Goal: Task Accomplishment & Management: Use online tool/utility

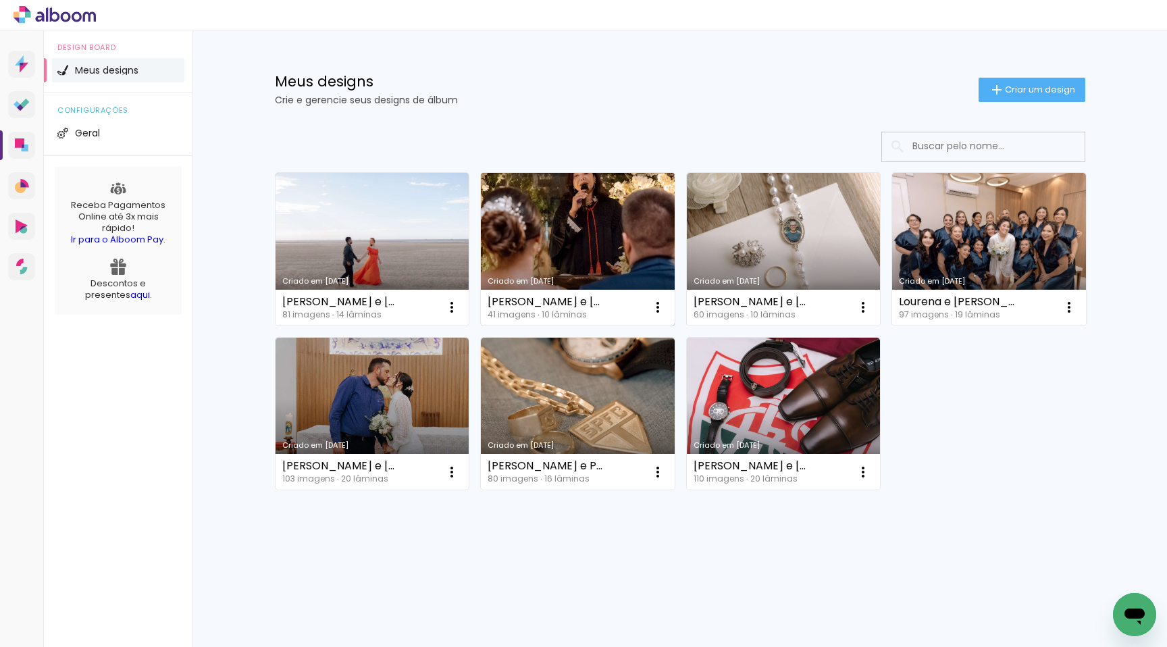
click at [494, 227] on link "Criado em [DATE]" at bounding box center [578, 249] width 194 height 153
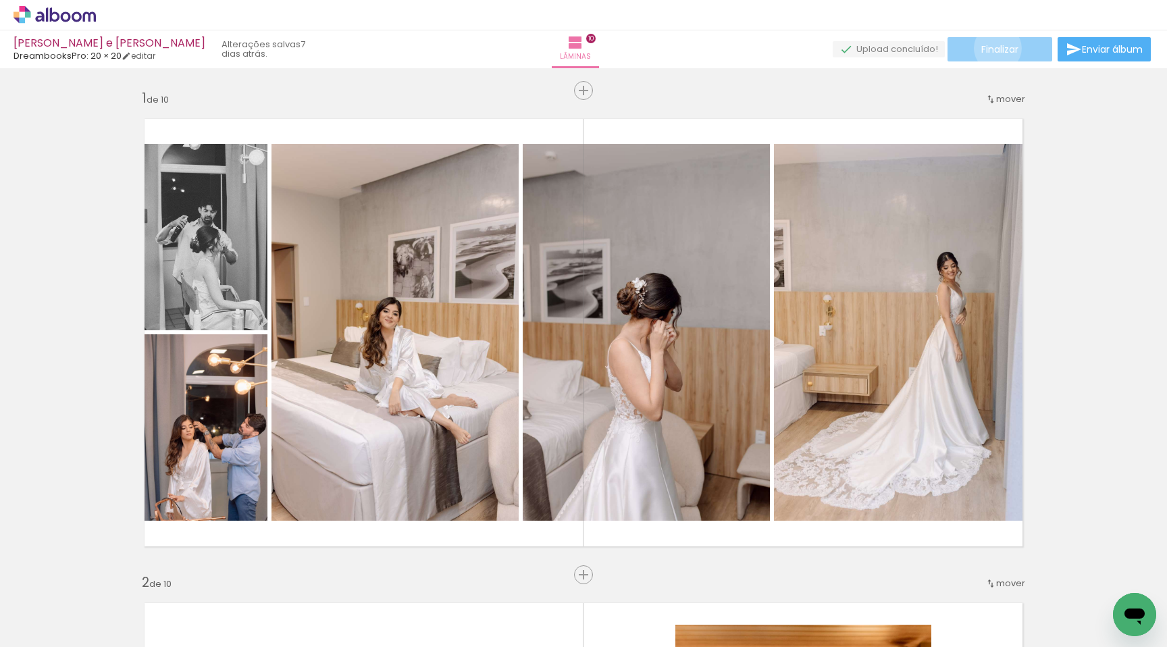
click at [992, 48] on span "Finalizar" at bounding box center [999, 49] width 37 height 9
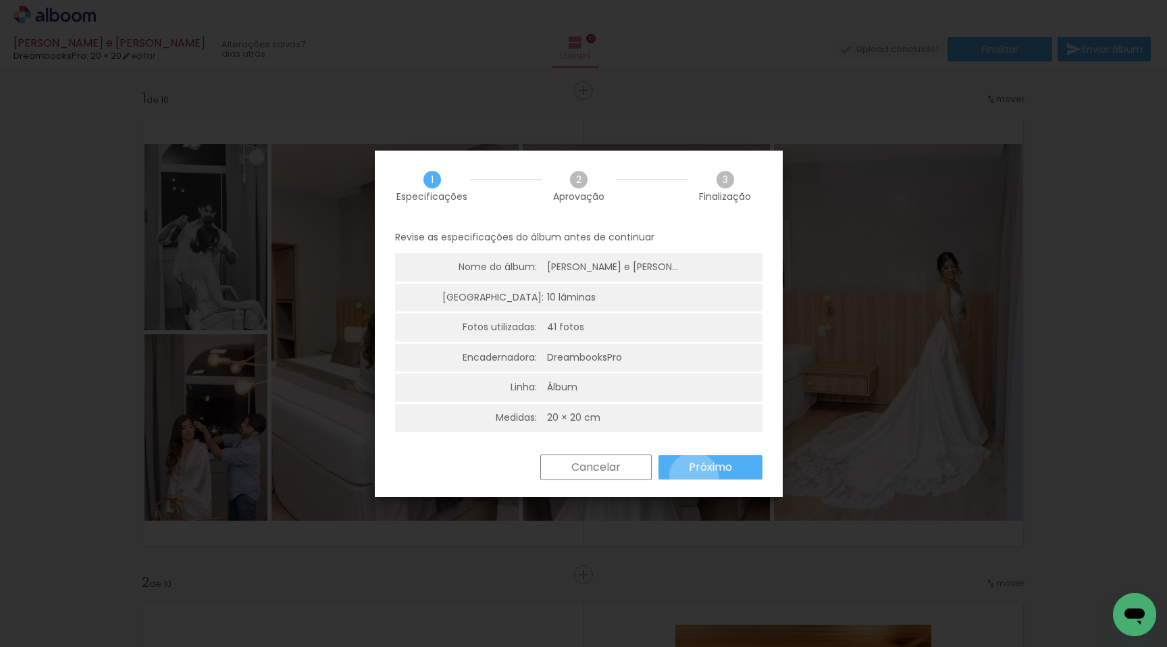
click at [693, 477] on paper-button "Próximo" at bounding box center [710, 467] width 104 height 24
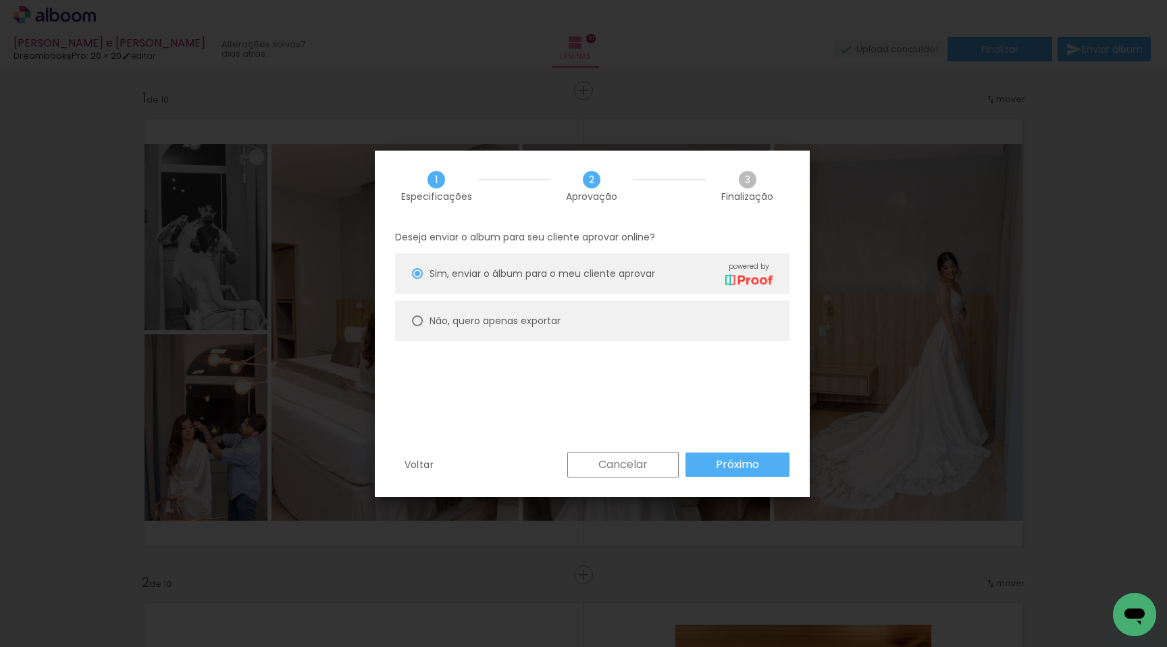
click at [0, 0] on slot "Não, quero apenas exportar" at bounding box center [0, 0] width 0 height 0
type paper-radio-button "on"
click at [760, 471] on paper-button "Próximo" at bounding box center [737, 464] width 104 height 24
type input "Alta, 300 DPI"
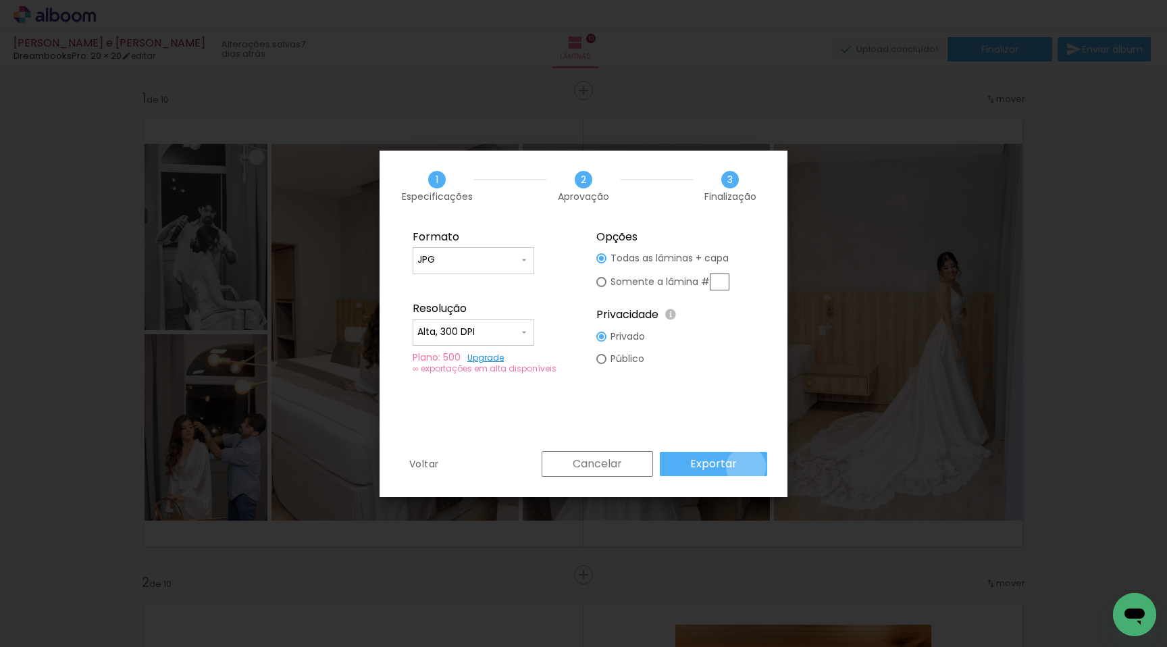
click at [748, 467] on paper-button "Exportar" at bounding box center [713, 464] width 107 height 24
